Goal: Task Accomplishment & Management: Manage account settings

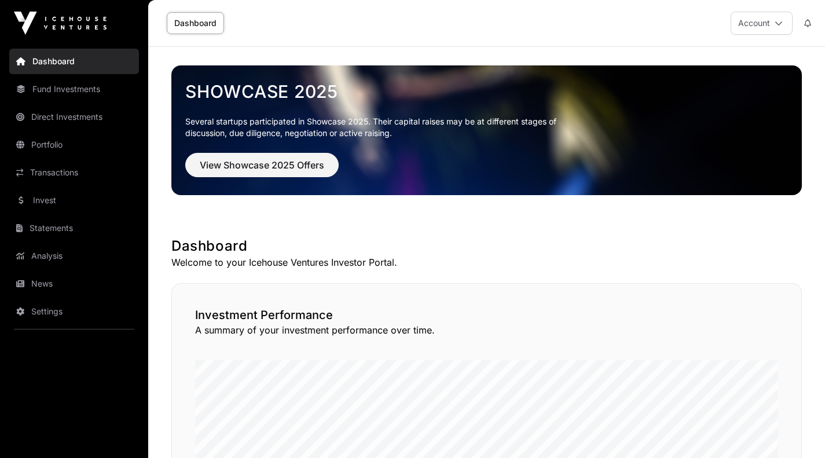
click at [778, 26] on icon at bounding box center [779, 23] width 8 height 8
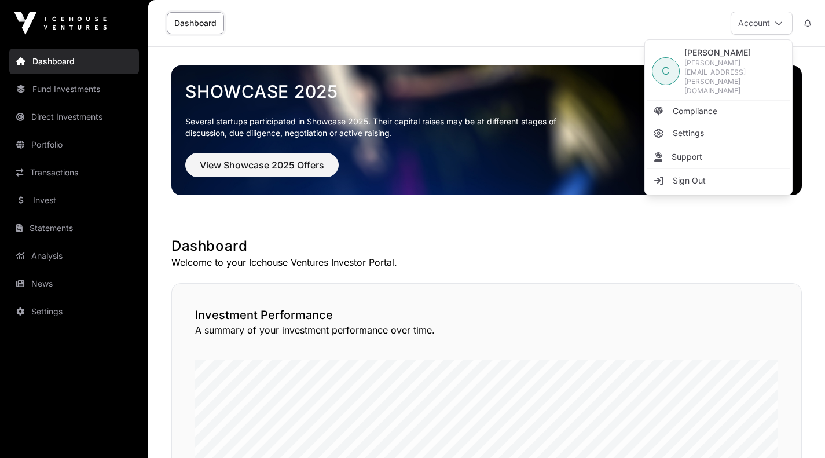
click at [74, 115] on link "Direct Investments" at bounding box center [74, 116] width 130 height 25
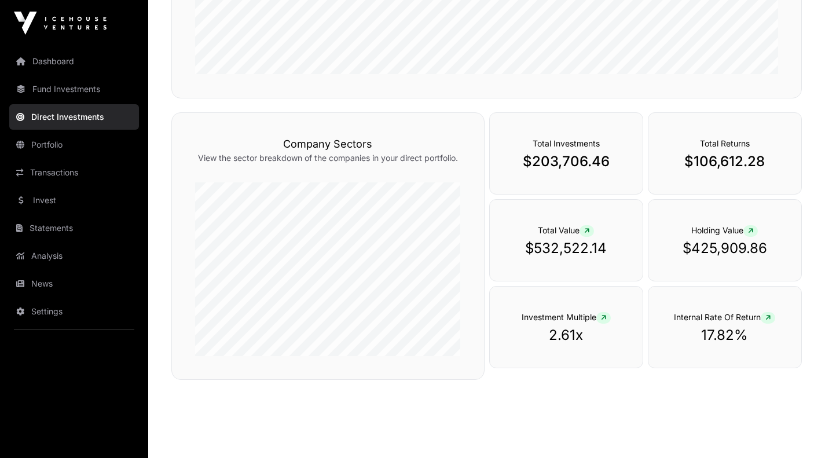
scroll to position [357, 0]
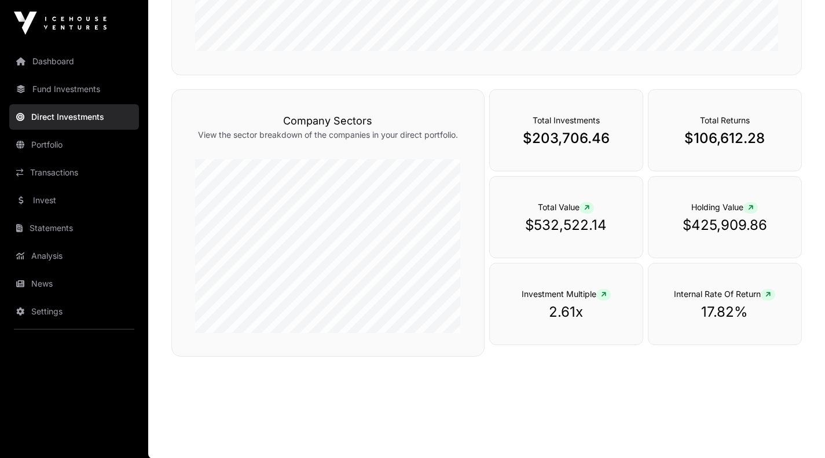
click at [41, 199] on link "Invest" at bounding box center [74, 200] width 130 height 25
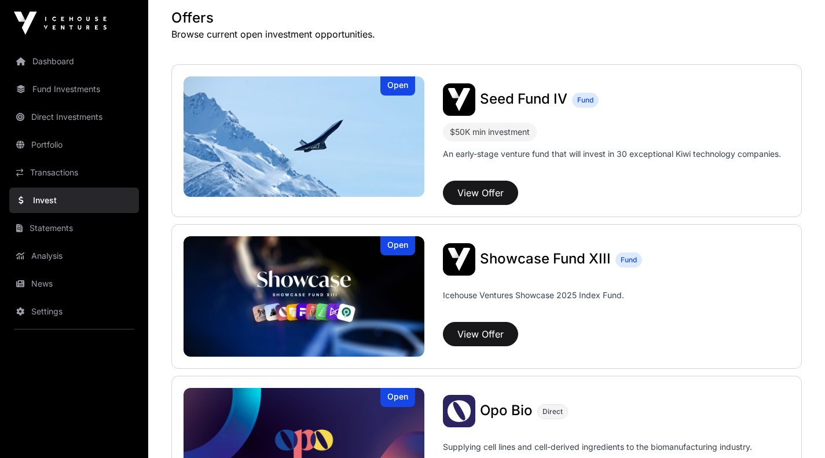
scroll to position [219, 0]
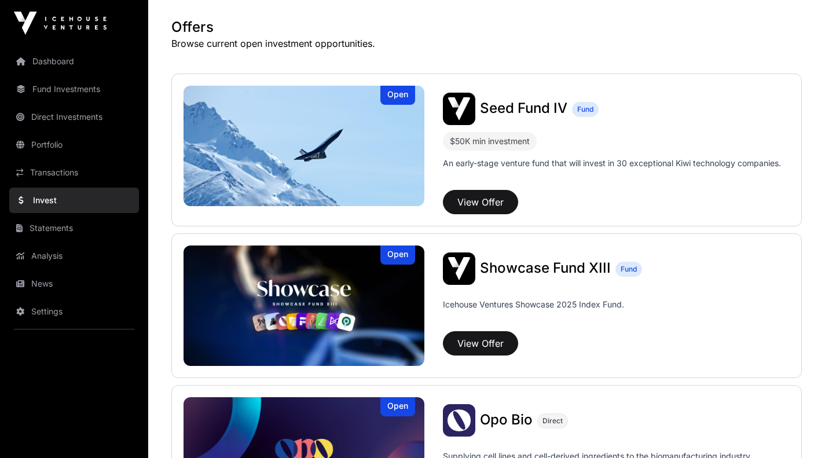
click at [675, 165] on p "An early-stage venture fund that will invest in 30 exceptional Kiwi technology …" at bounding box center [612, 164] width 338 height 12
click at [488, 194] on button "View Offer" at bounding box center [480, 202] width 75 height 24
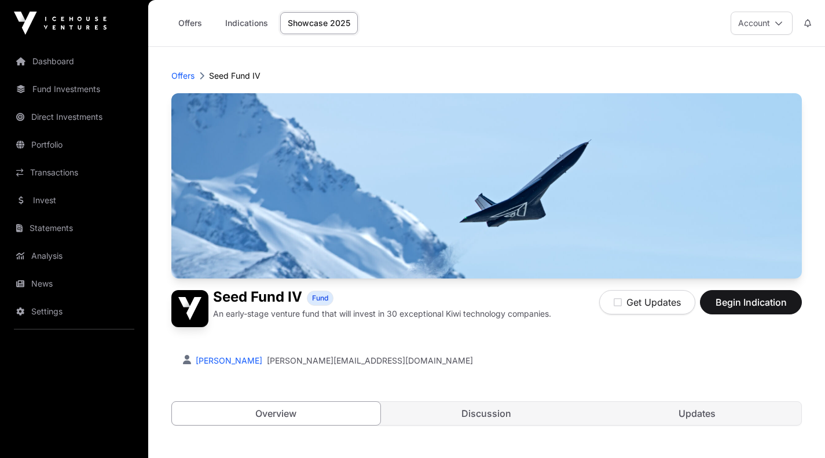
click at [191, 23] on link "Offers" at bounding box center [190, 23] width 46 height 22
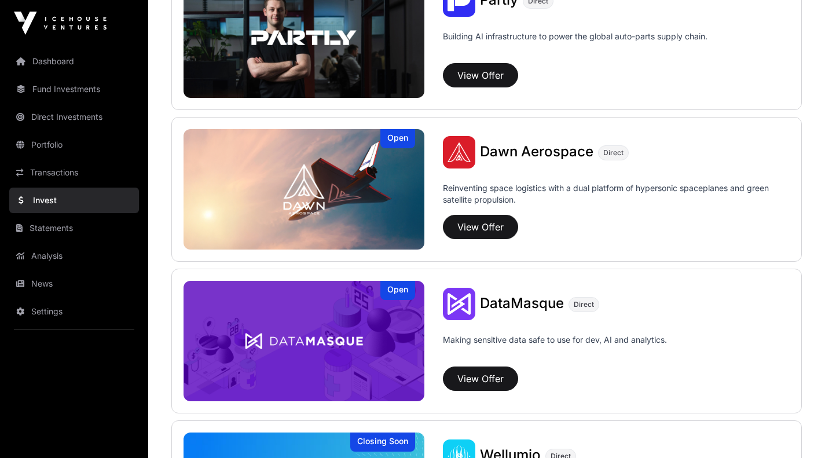
scroll to position [1247, 0]
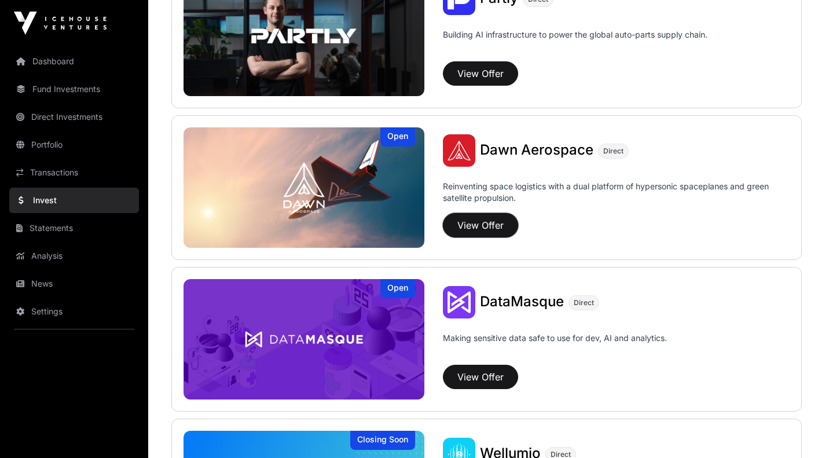
click at [485, 222] on button "View Offer" at bounding box center [480, 225] width 75 height 24
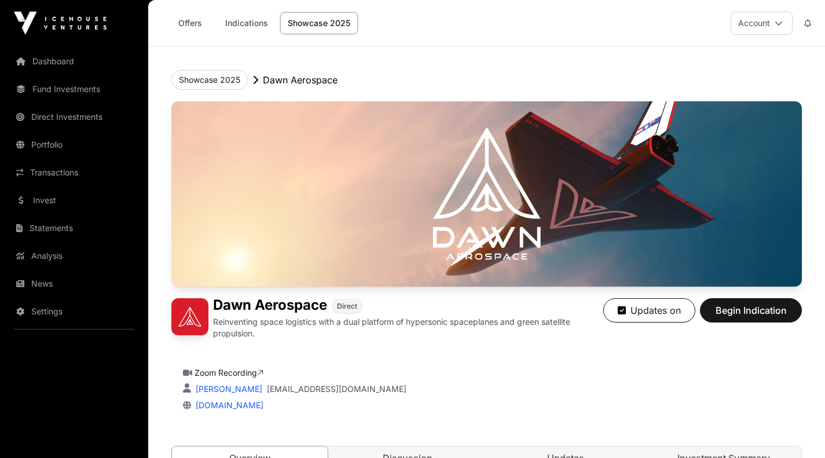
click at [64, 60] on link "Dashboard" at bounding box center [74, 61] width 130 height 25
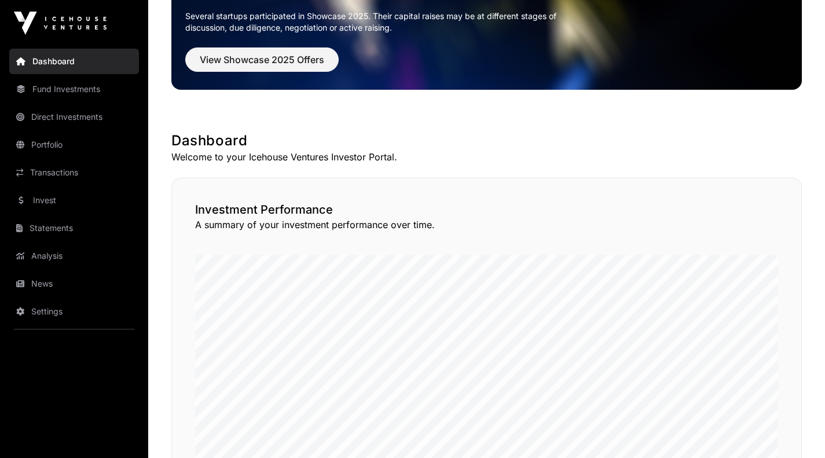
scroll to position [82, 0]
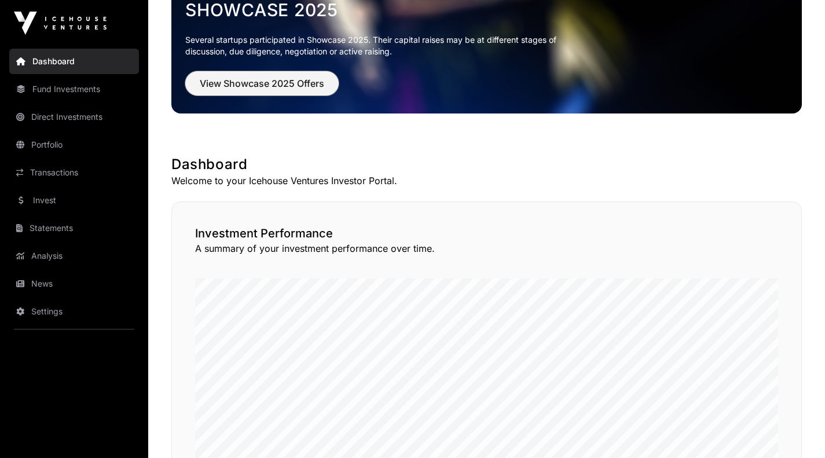
click at [210, 80] on span "View Showcase 2025 Offers" at bounding box center [262, 83] width 125 height 14
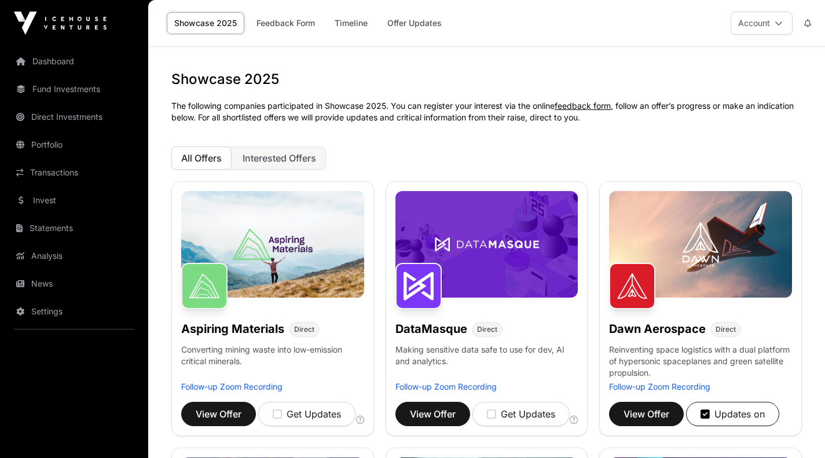
click at [47, 143] on link "Portfolio" at bounding box center [74, 144] width 130 height 25
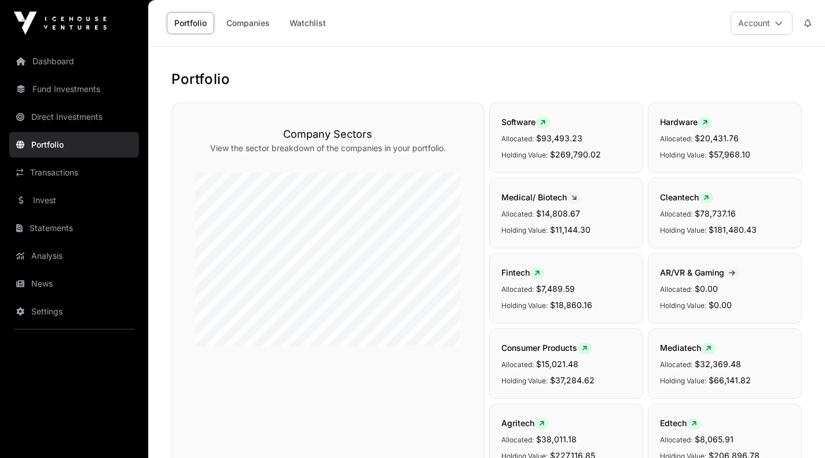
click at [241, 21] on link "Companies" at bounding box center [248, 23] width 58 height 22
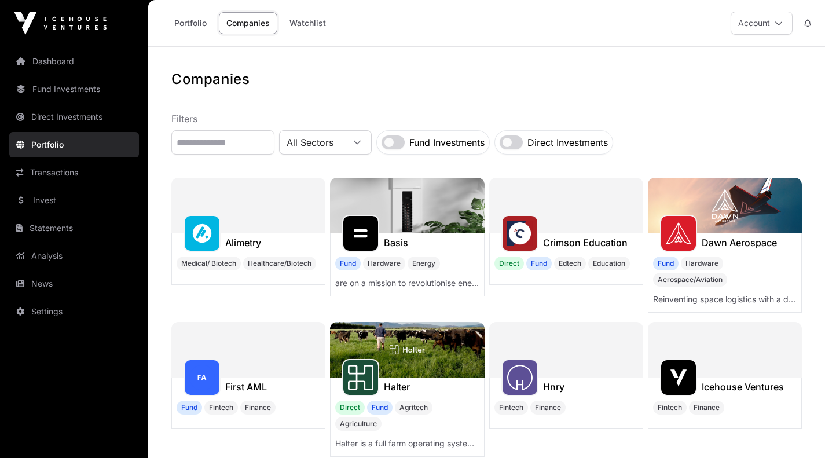
click at [248, 23] on link "Companies" at bounding box center [248, 23] width 58 height 22
click at [228, 139] on input "text" at bounding box center [222, 142] width 103 height 24
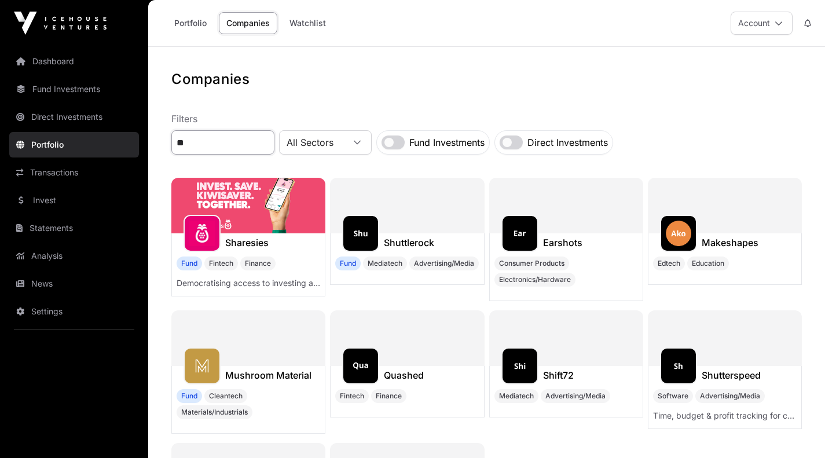
type input "**"
click at [240, 210] on img at bounding box center [248, 206] width 154 height 56
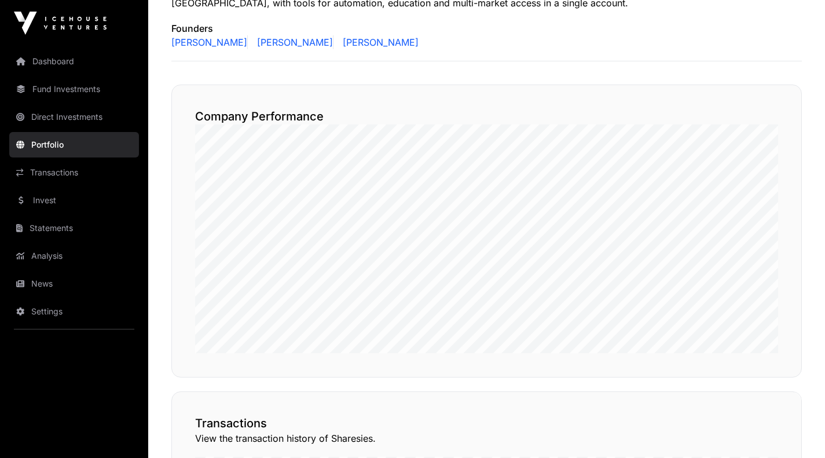
scroll to position [570, 0]
click at [42, 315] on link "Settings" at bounding box center [74, 311] width 130 height 25
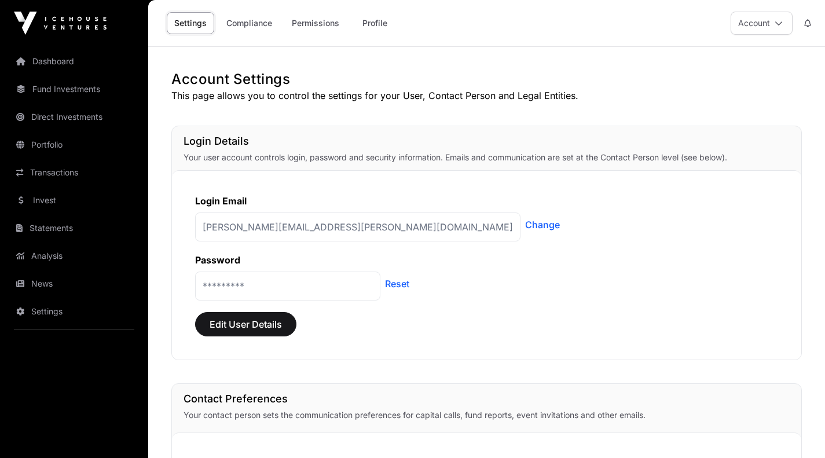
click at [758, 27] on button "Account" at bounding box center [762, 23] width 62 height 23
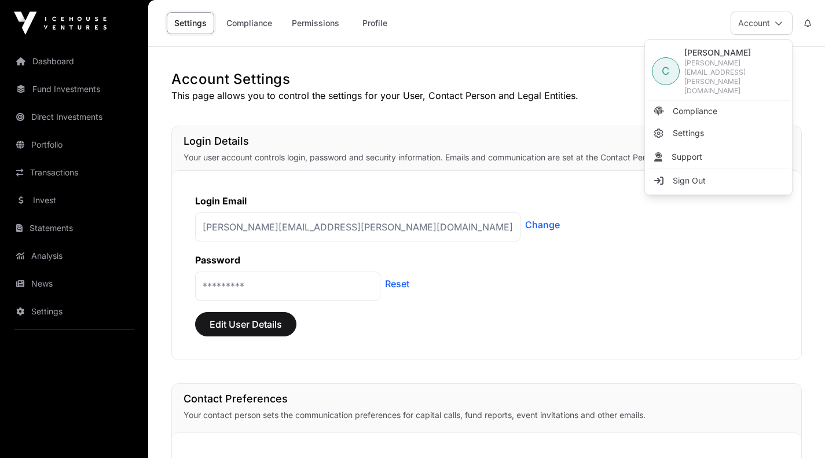
click at [685, 175] on span "Sign Out" at bounding box center [689, 181] width 33 height 12
